Goal: Find specific page/section: Find specific page/section

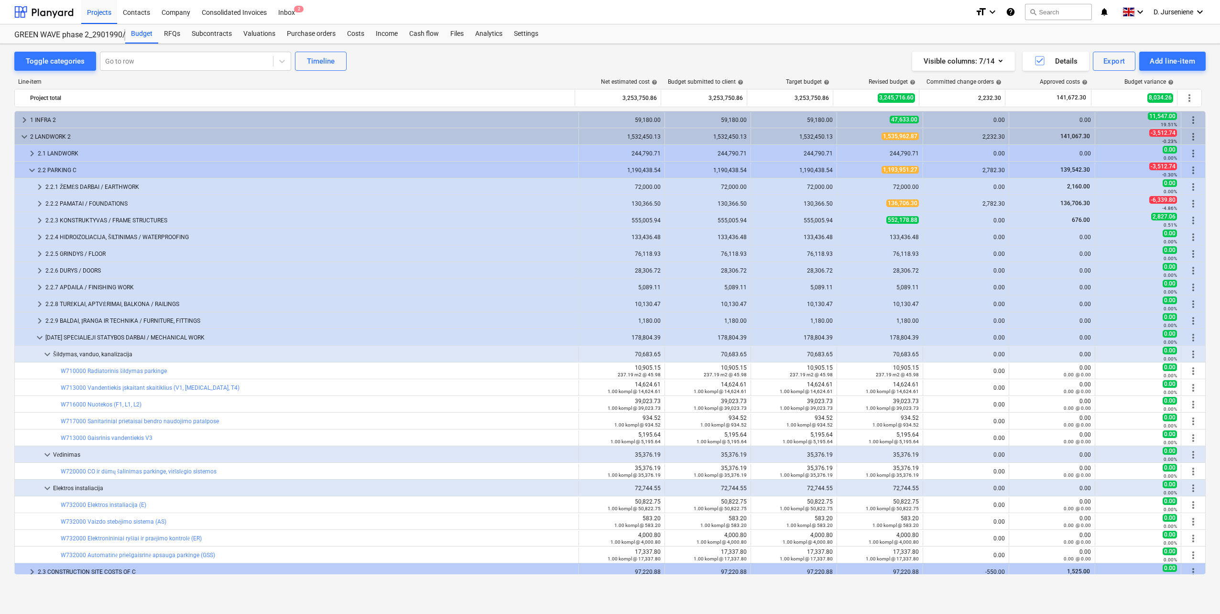
click at [482, 71] on div "Line-item Net estimated cost help Budget submitted to client help Target budget…" at bounding box center [609, 328] width 1191 height 515
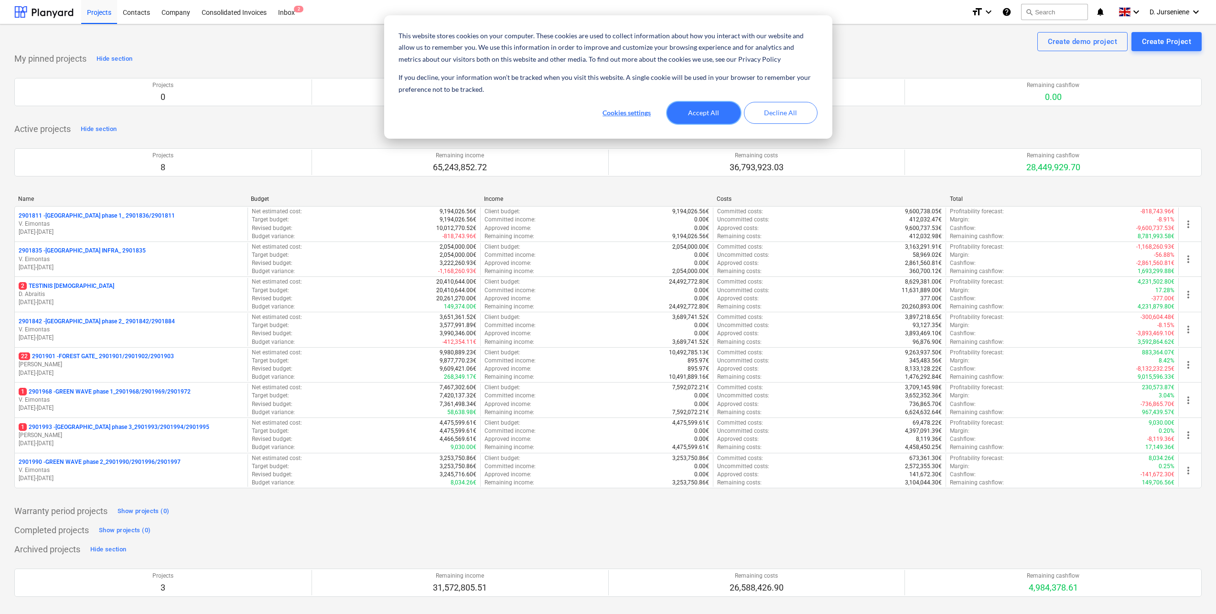
drag, startPoint x: 720, startPoint y: 118, endPoint x: 530, endPoint y: 180, distance: 199.7
click at [719, 118] on button "Accept All" at bounding box center [704, 113] width 74 height 22
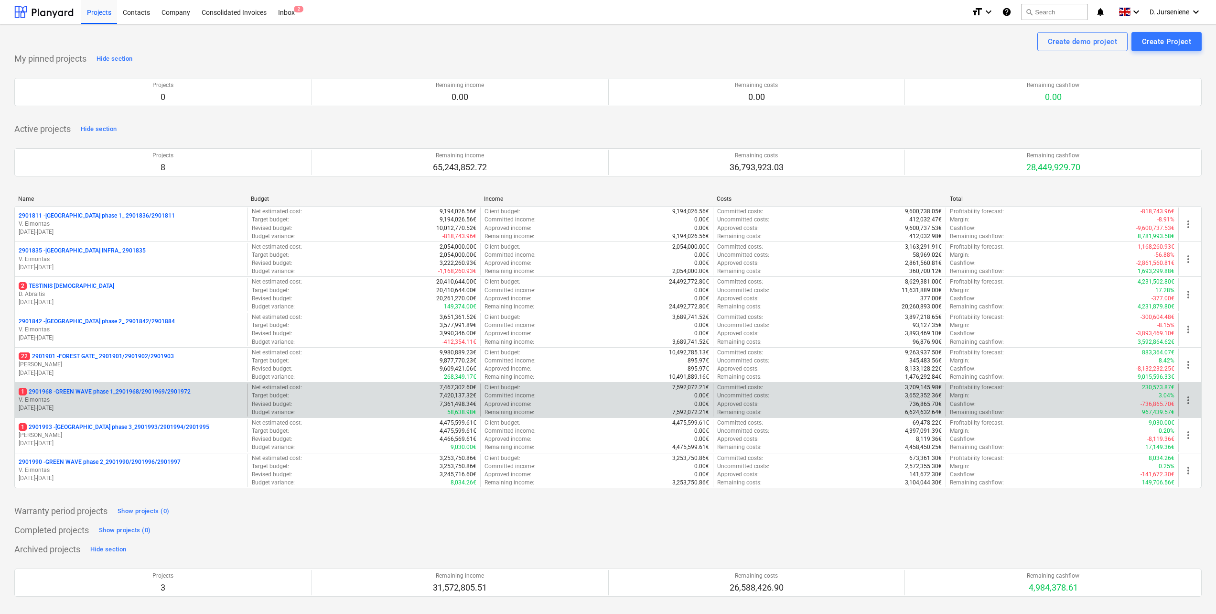
click at [79, 393] on p "1 2901968 - GREEN WAVE phase 1_2901968/2901969/2901972" at bounding box center [105, 392] width 172 height 8
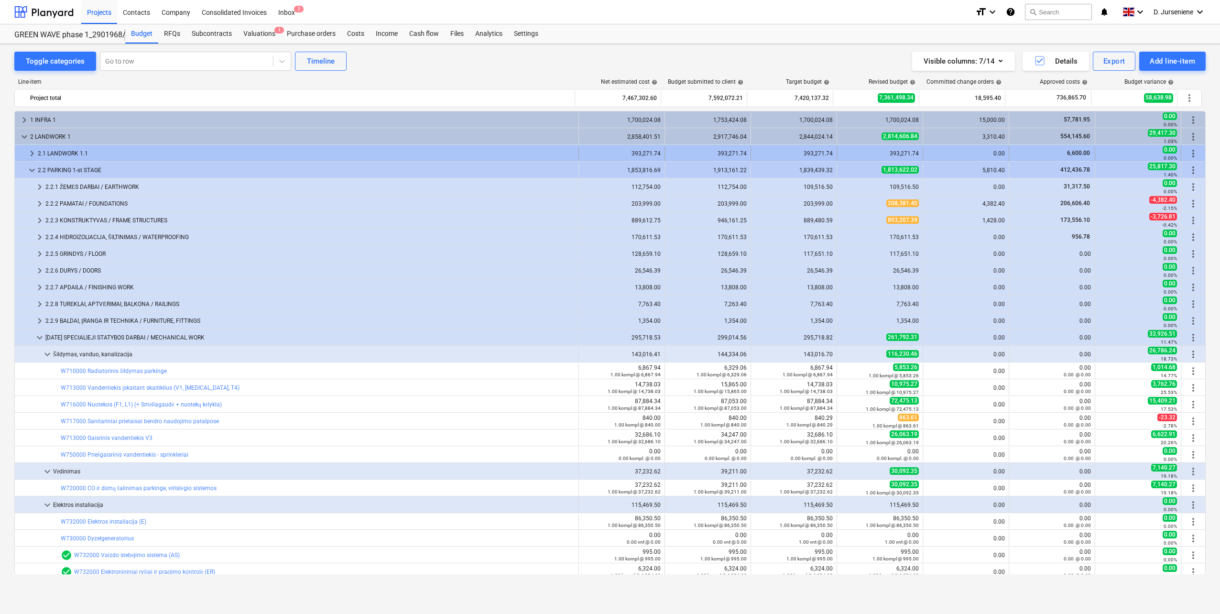
click at [76, 151] on div "2.1 LANDWORK 1.1" at bounding box center [306, 153] width 537 height 15
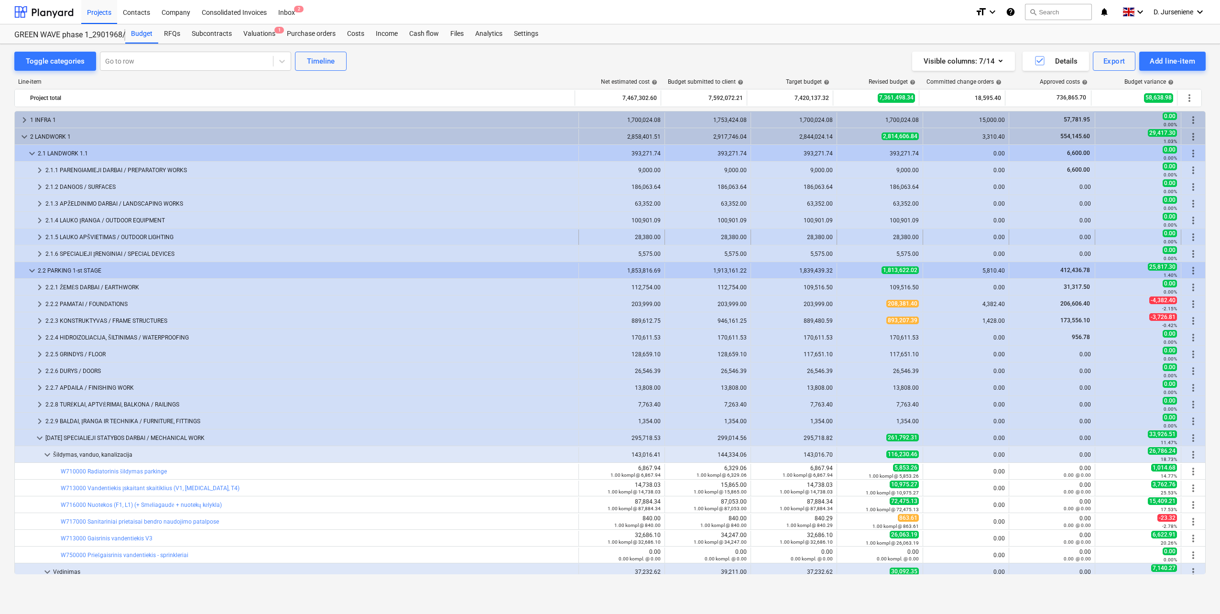
click at [90, 232] on div "2.1.5 LAUKO APŠVIETIMAS / OUTDOOR LIGHTING" at bounding box center [309, 236] width 529 height 15
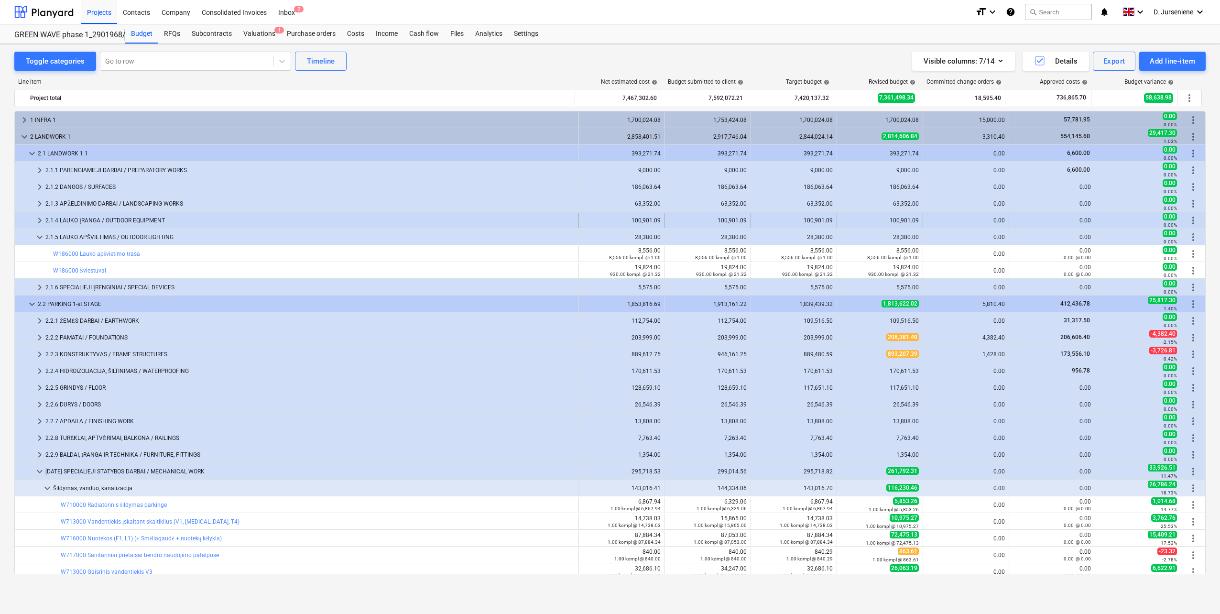
click at [93, 216] on div "2.1.4 LAUKO ĮRANGA / OUTDOOR EQUIPMENT" at bounding box center [309, 220] width 529 height 15
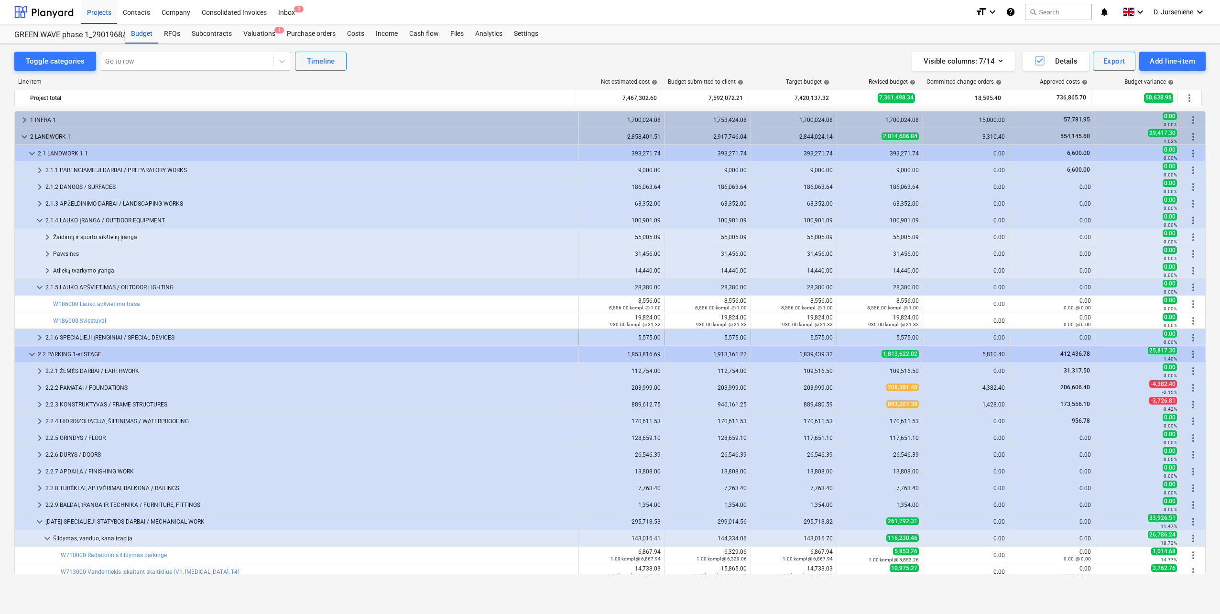
click at [80, 336] on div "2.1.6 SPECIALIEJI ĮRENGINIAI / SPECIAL DEVICES" at bounding box center [309, 337] width 529 height 15
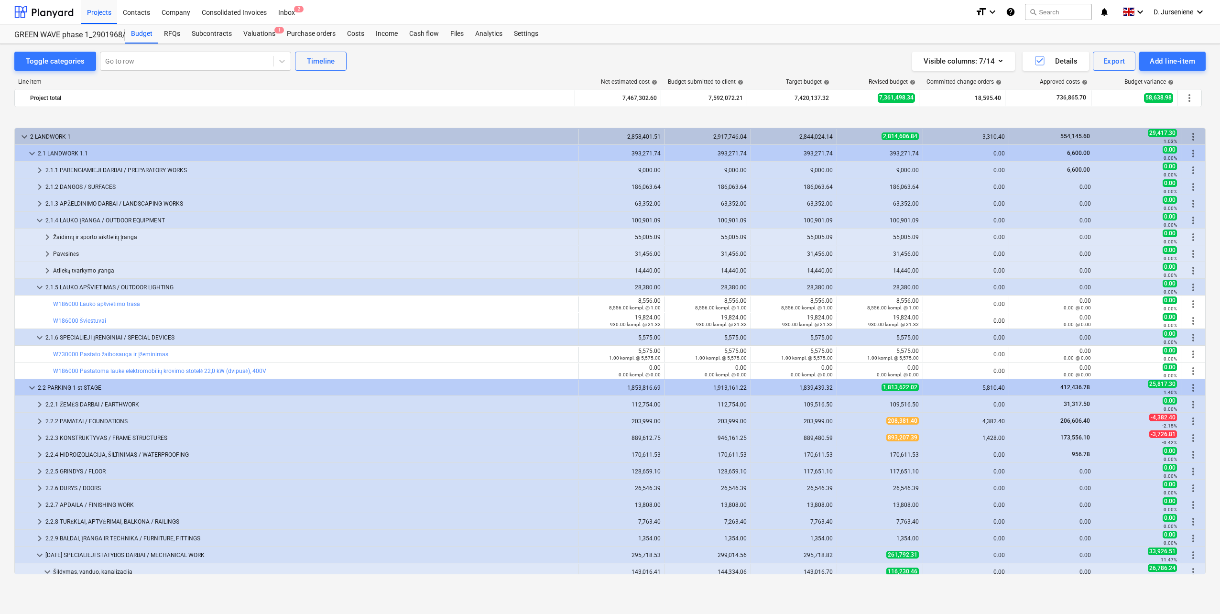
scroll to position [48, 0]
